Goal: Information Seeking & Learning: Learn about a topic

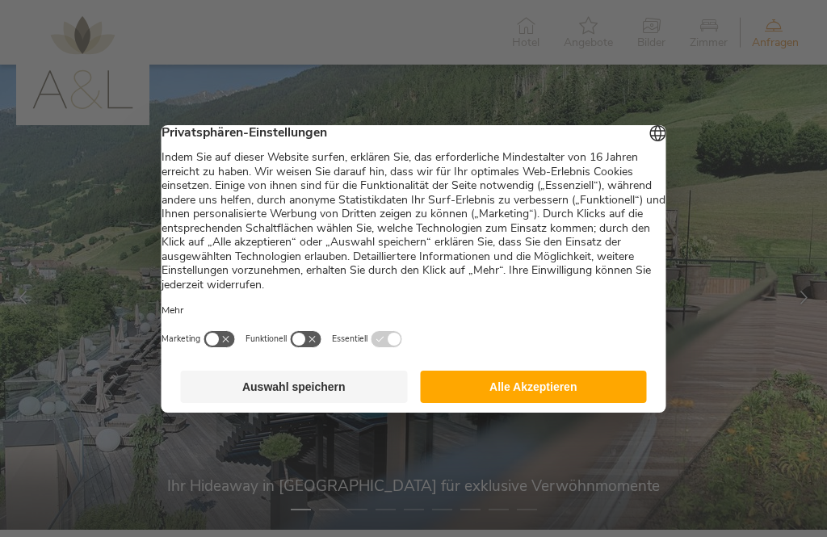
click at [507, 400] on button "Alle Akzeptieren" at bounding box center [533, 387] width 227 height 32
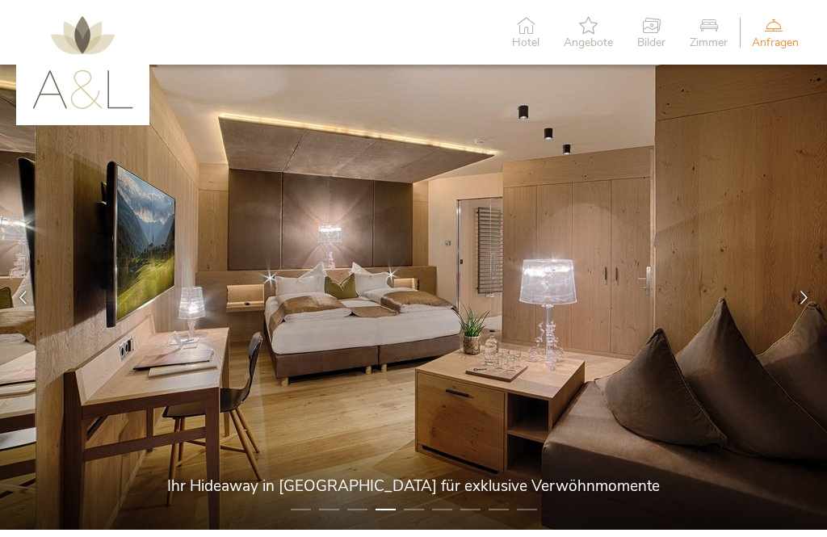
click at [644, 40] on span "Bilder" at bounding box center [652, 42] width 28 height 11
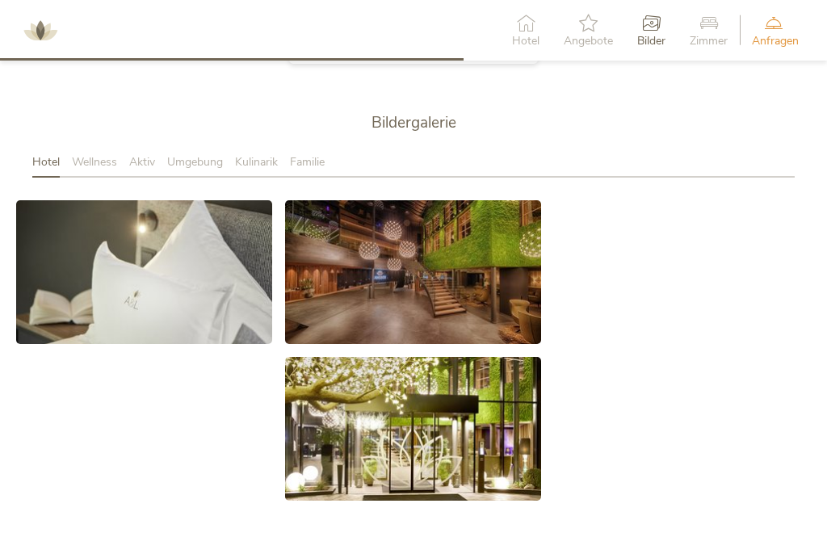
scroll to position [2551, 0]
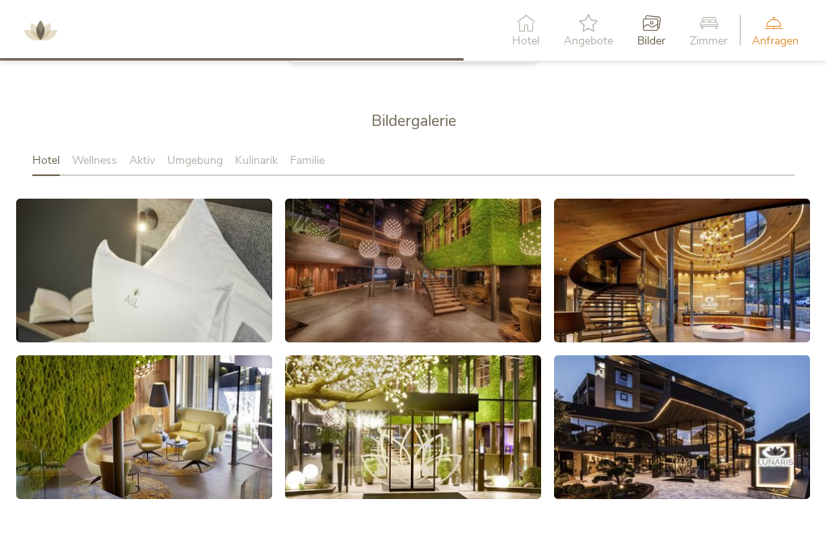
click at [520, 53] on div "Hotel" at bounding box center [526, 30] width 52 height 49
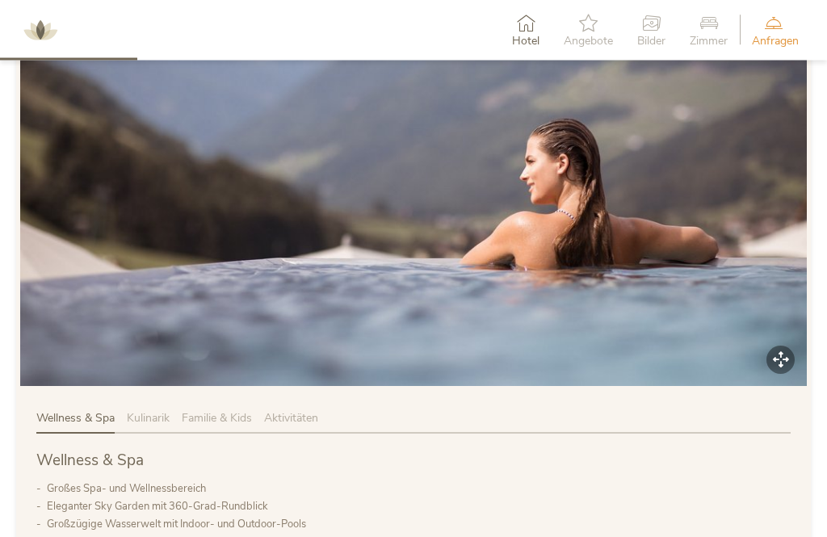
scroll to position [747, 0]
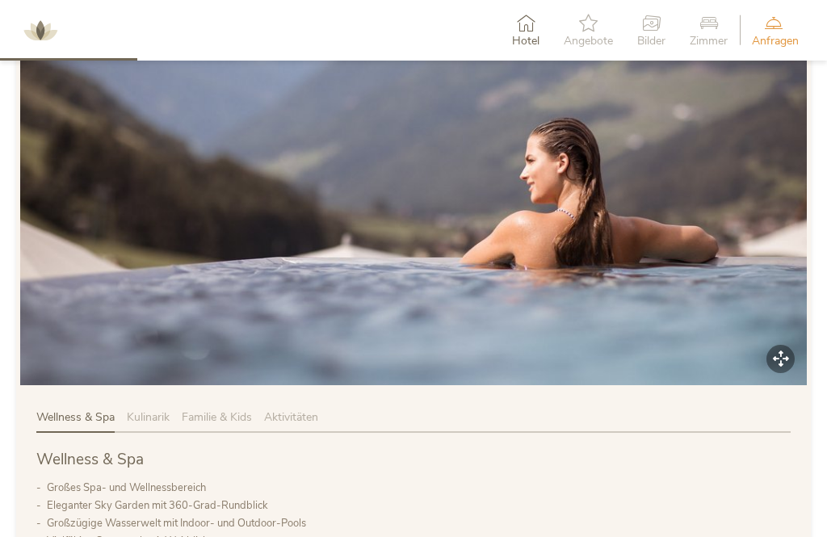
click at [149, 418] on span "Kulinarik" at bounding box center [148, 417] width 43 height 15
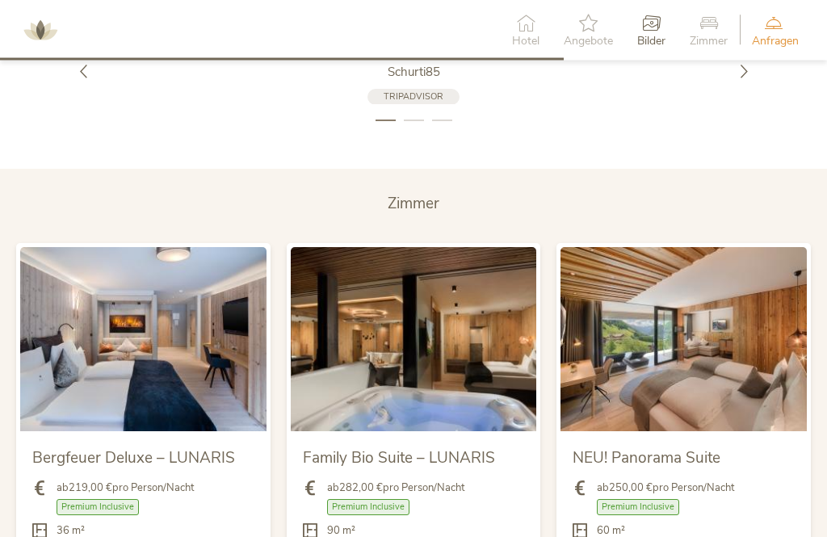
scroll to position [3031, 0]
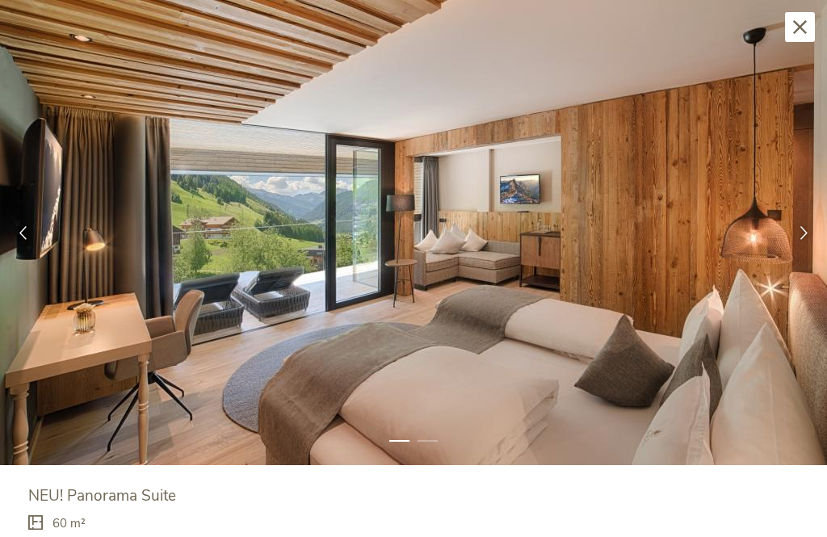
click at [794, 240] on div at bounding box center [804, 233] width 46 height 46
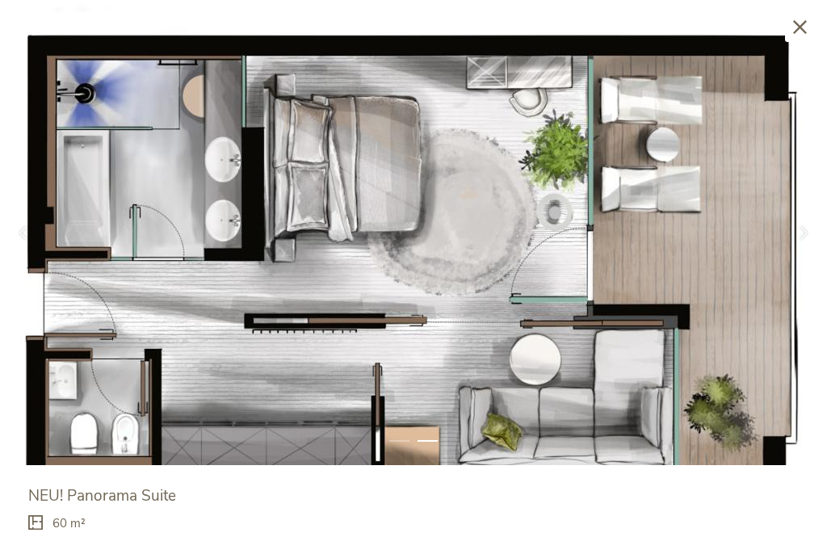
click at [769, 231] on img at bounding box center [413, 232] width 827 height 465
click at [785, 232] on div at bounding box center [804, 233] width 46 height 46
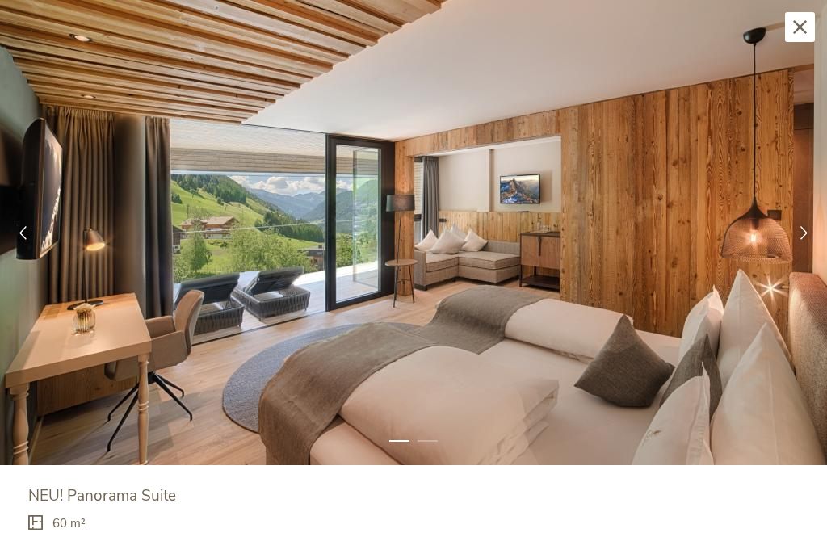
click at [800, 234] on icon at bounding box center [805, 233] width 14 height 14
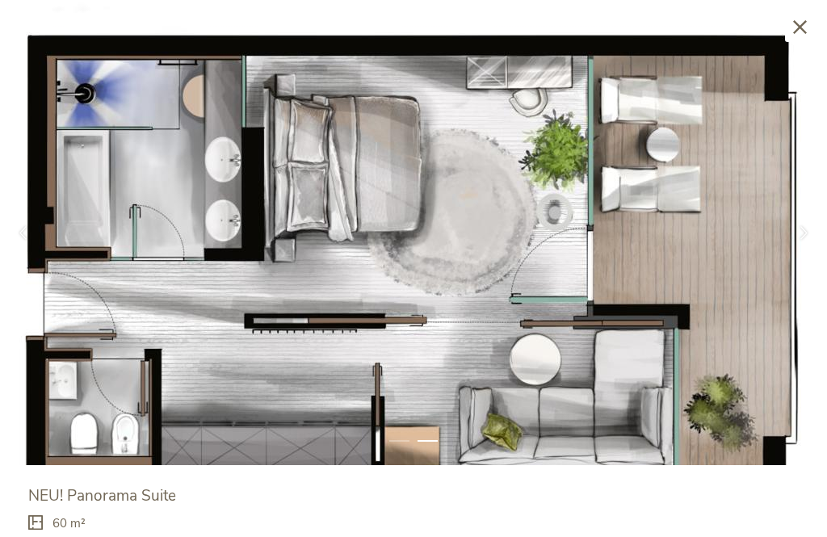
click at [795, 237] on div at bounding box center [804, 233] width 46 height 46
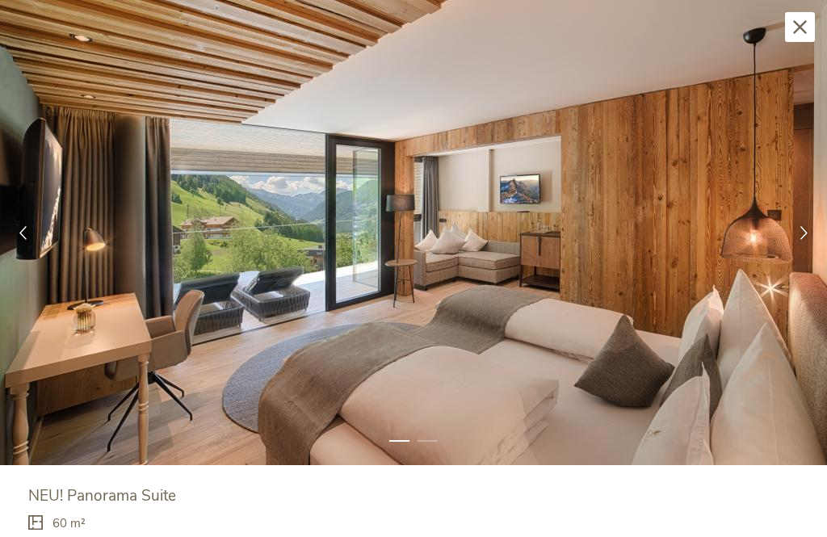
scroll to position [1, 0]
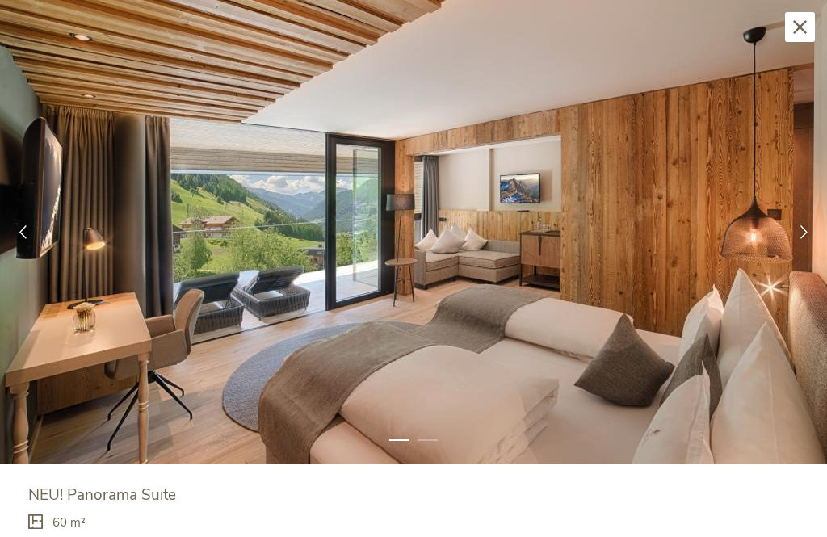
click at [798, 233] on icon at bounding box center [805, 232] width 14 height 14
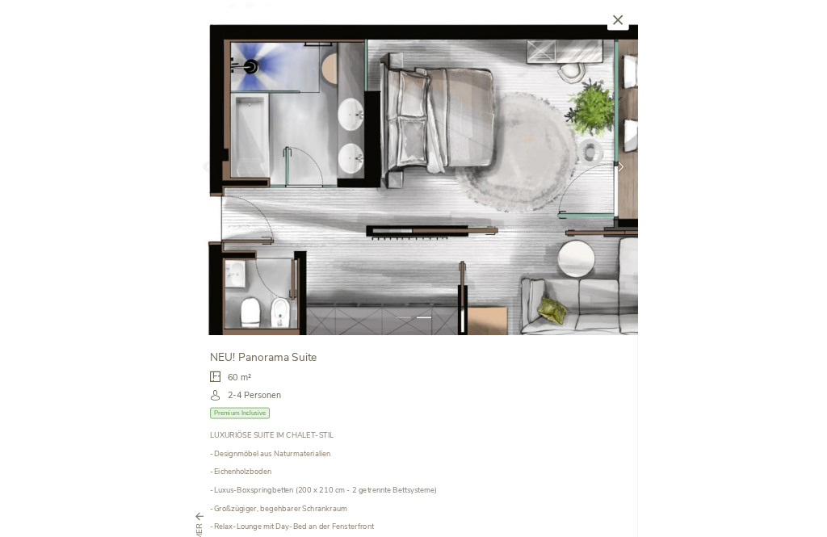
scroll to position [3031, 0]
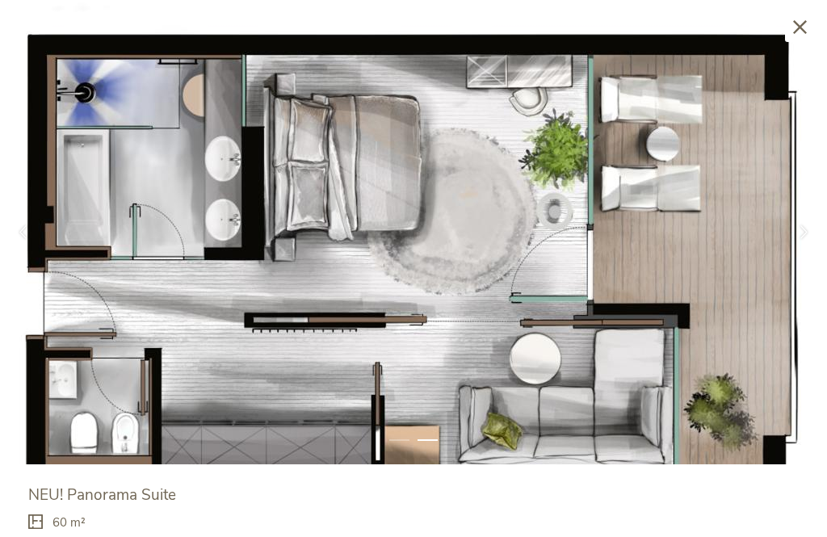
click at [807, 6] on img at bounding box center [413, 231] width 827 height 465
click at [794, 33] on icon at bounding box center [800, 27] width 14 height 14
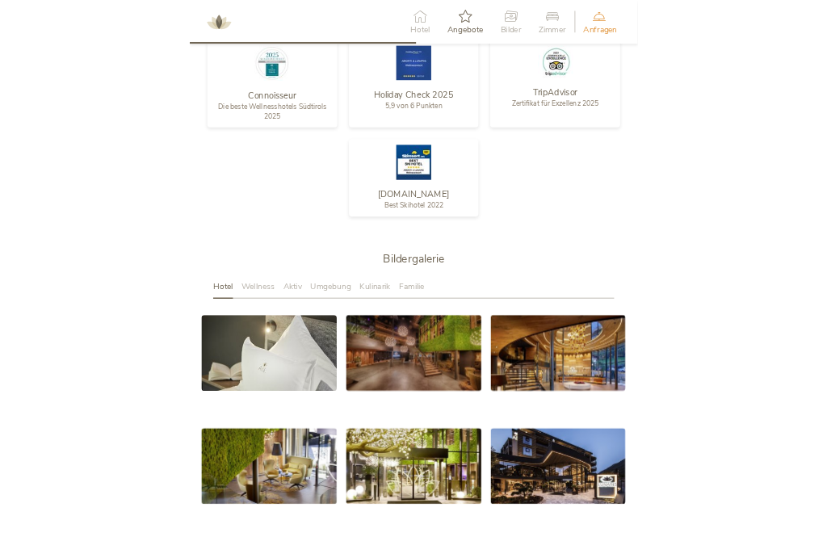
scroll to position [2198, 0]
